Goal: Information Seeking & Learning: Learn about a topic

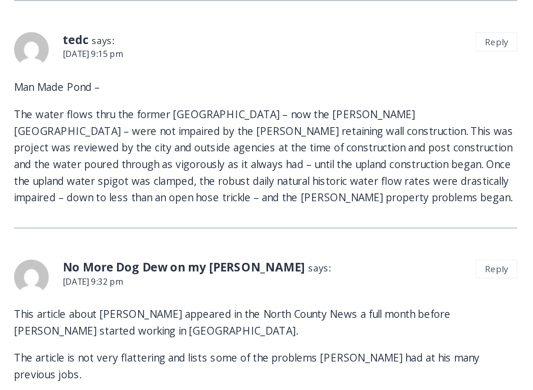
scroll to position [10318, 0]
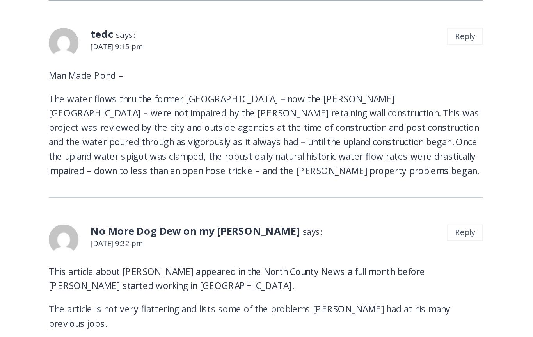
scroll to position [10353, 0]
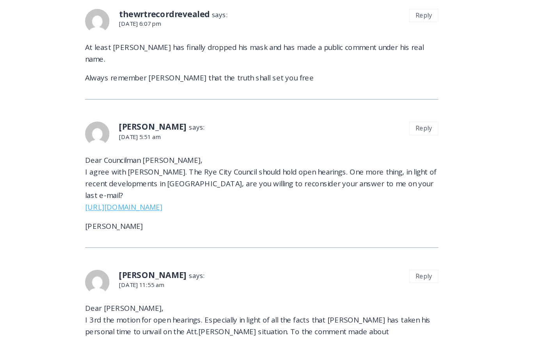
scroll to position [1636, 0]
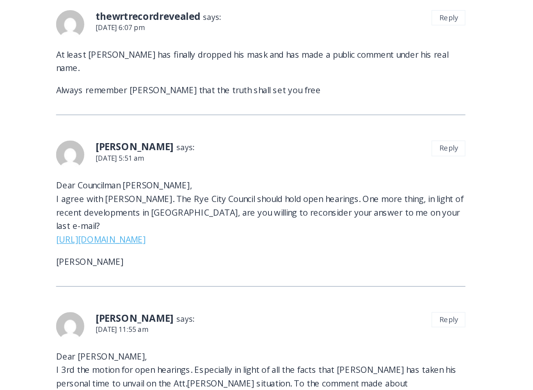
click at [58, 282] on link "https://www.healtheharbor.com/correspondence/sackemail.html" at bounding box center [89, 286] width 62 height 8
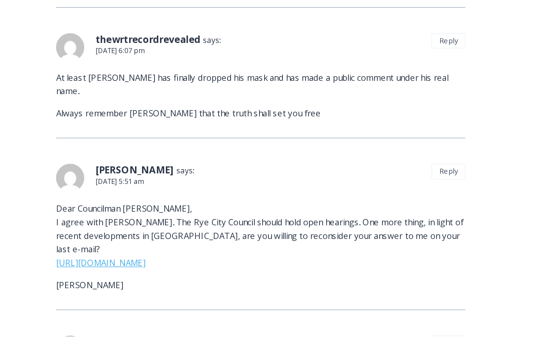
scroll to position [1667, 0]
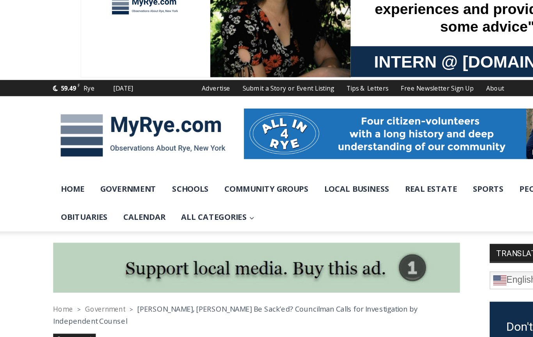
scroll to position [47, 0]
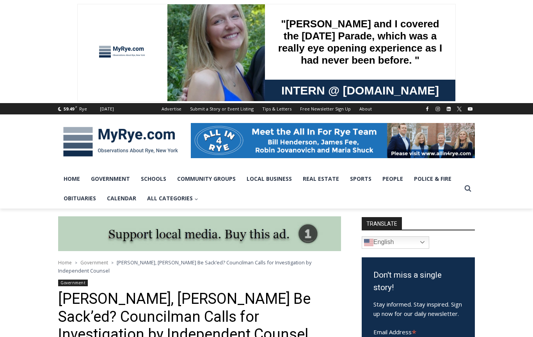
click at [145, 138] on img at bounding box center [120, 141] width 125 height 41
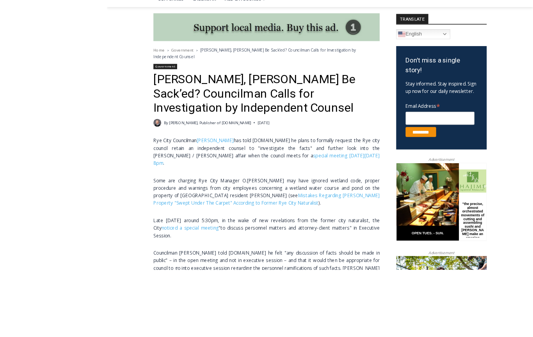
scroll to position [343, 0]
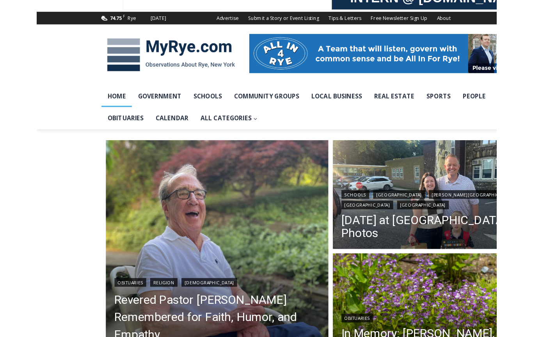
scroll to position [34, 0]
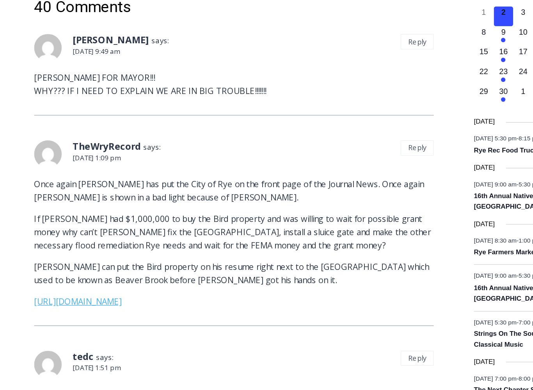
scroll to position [812, 0]
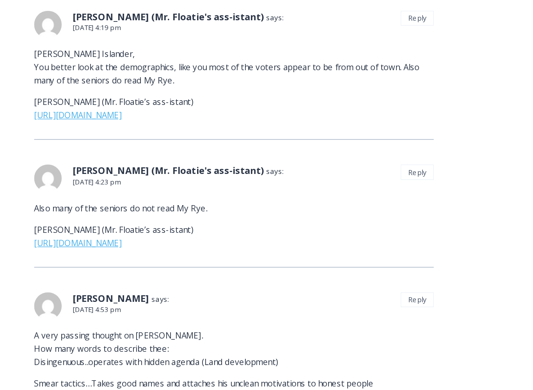
scroll to position [2127, 0]
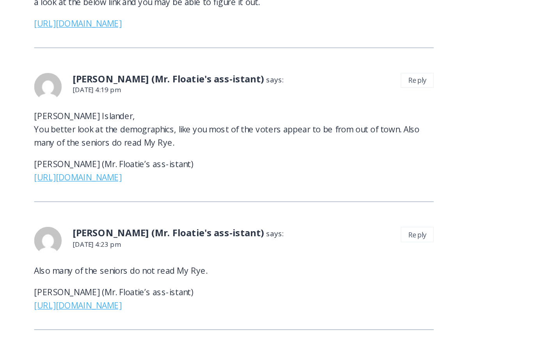
click at [120, 189] on link "https://www.youtube.com/watch?v=ZUDT-VsHDN4&NR=1" at bounding box center [89, 193] width 62 height 8
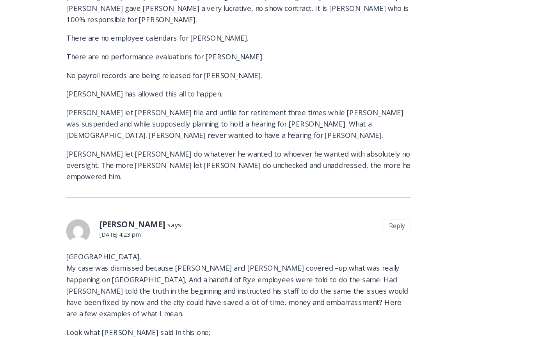
scroll to position [4537, 0]
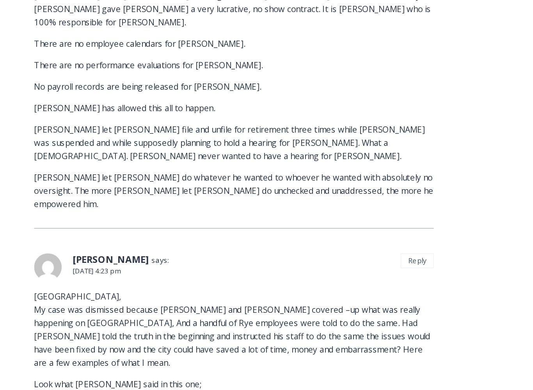
click at [120, 336] on link "https://healtheharbor.com/news/090407.html" at bounding box center [89, 395] width 62 height 8
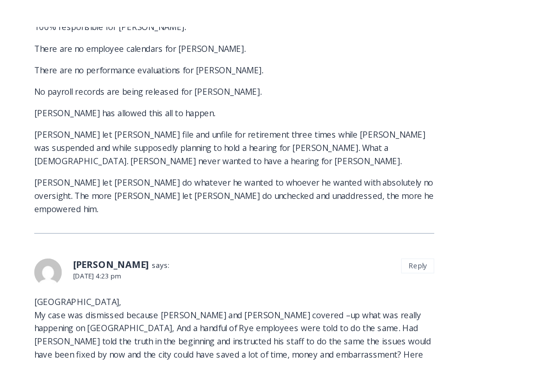
scroll to position [4581, 0]
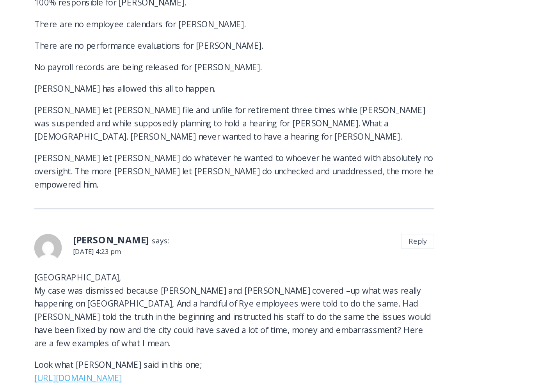
click at [120, 336] on link "https://healtheharbor.com/news/090907.html" at bounding box center [89, 375] width 62 height 8
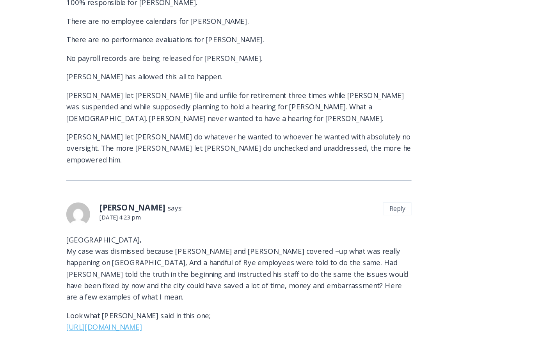
scroll to position [4582, 0]
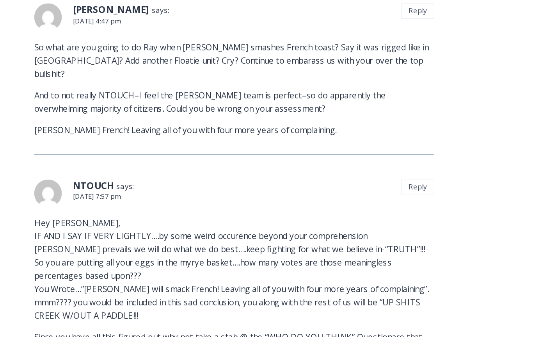
scroll to position [6564, 0]
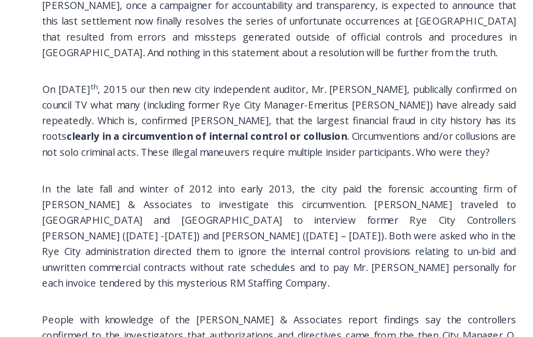
scroll to position [746, 0]
